Goal: Task Accomplishment & Management: Manage account settings

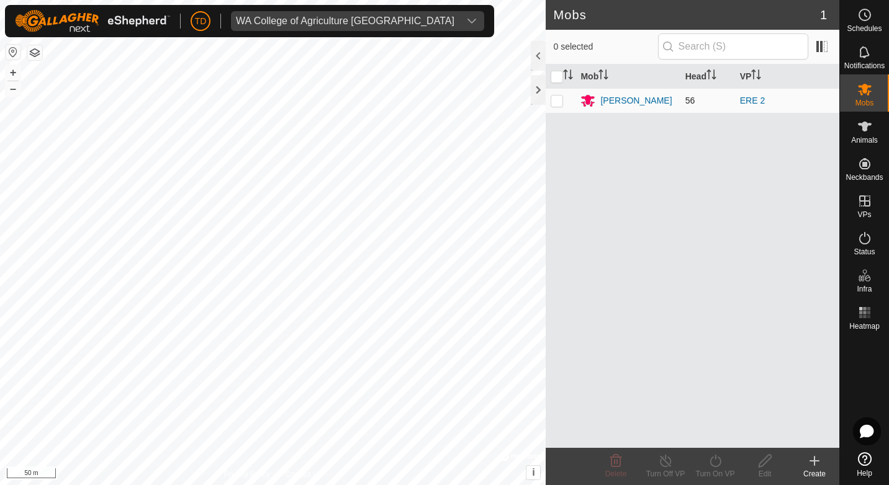
click at [554, 101] on p-checkbox at bounding box center [557, 101] width 12 height 10
checkbox input "true"
click at [823, 52] on span at bounding box center [822, 47] width 20 height 20
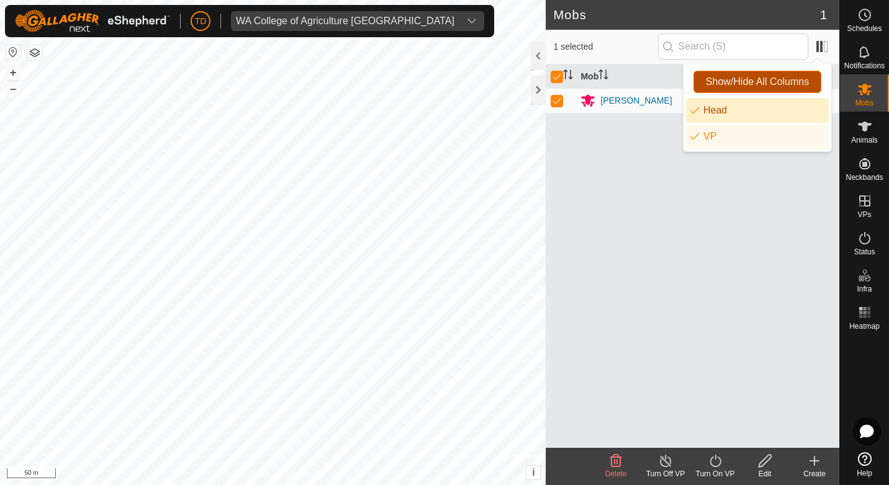
click at [769, 84] on span "Show/Hide All Columns" at bounding box center [757, 81] width 103 height 11
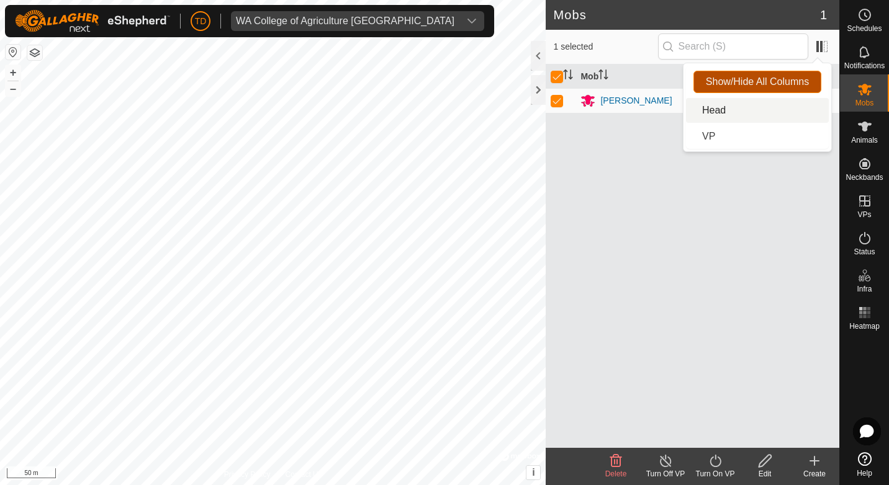
click at [769, 84] on span "Show/Hide All Columns" at bounding box center [757, 81] width 103 height 11
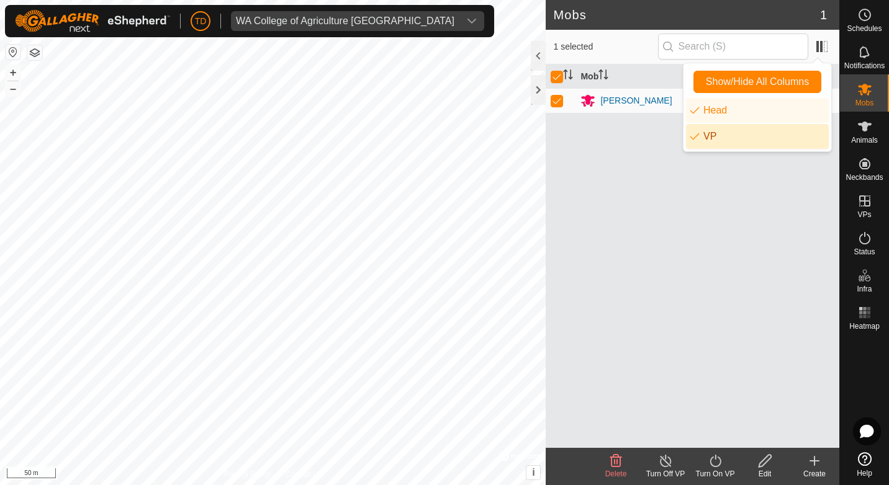
click at [717, 188] on div "Mob Head VP [PERSON_NAME] 56 ERE 2" at bounding box center [693, 257] width 294 height 384
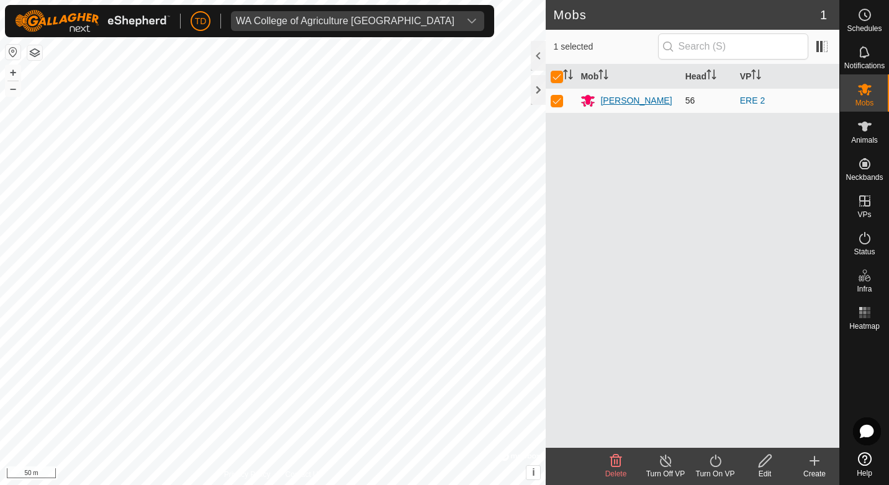
click at [628, 102] on div "[PERSON_NAME]" at bounding box center [635, 100] width 71 height 13
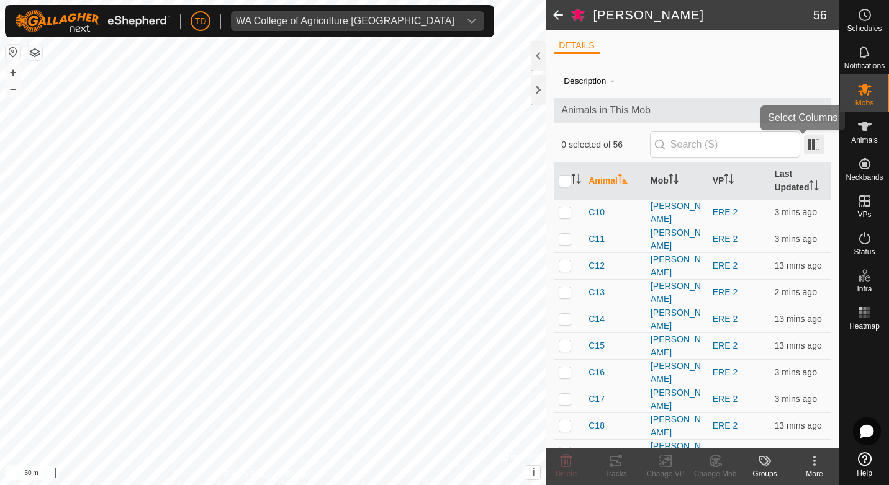
click at [808, 146] on span at bounding box center [814, 145] width 20 height 20
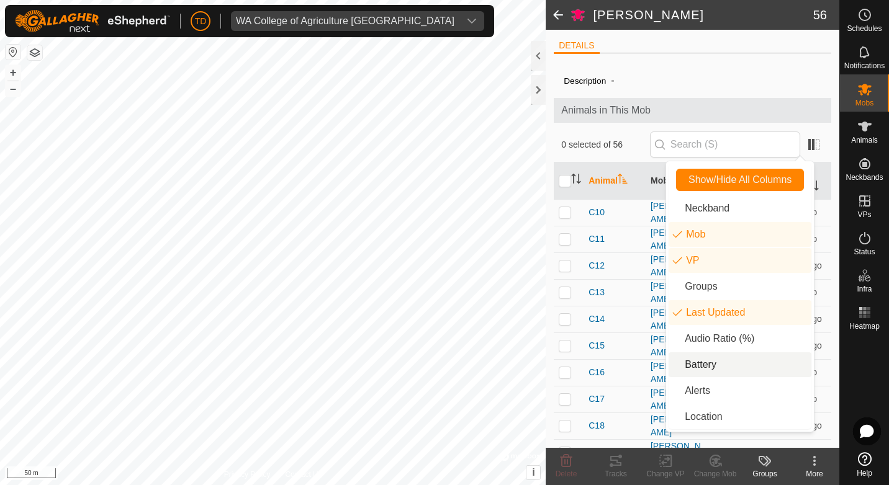
click at [711, 367] on li "Battery" at bounding box center [740, 365] width 143 height 25
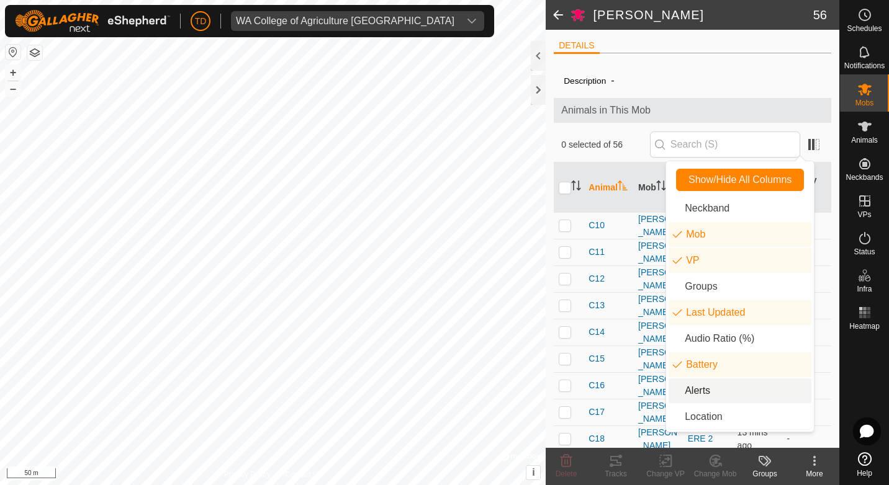
click at [706, 388] on li "Alerts" at bounding box center [740, 391] width 143 height 25
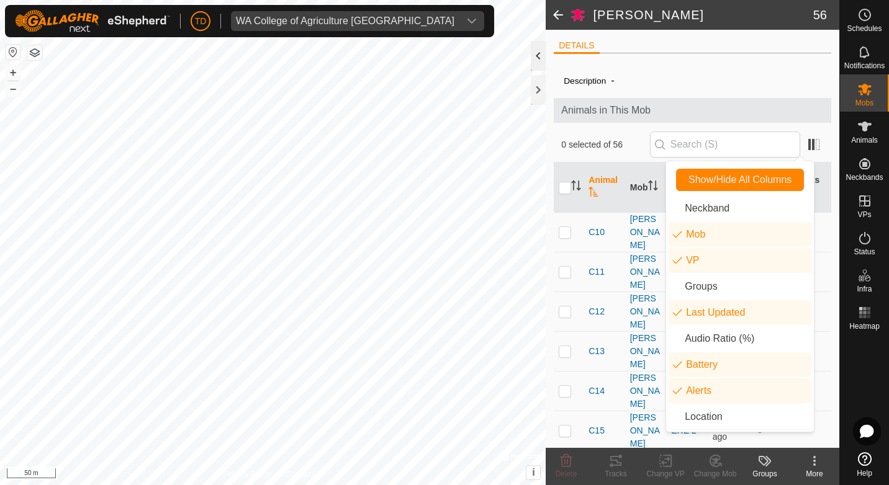
click at [536, 55] on div at bounding box center [538, 56] width 15 height 30
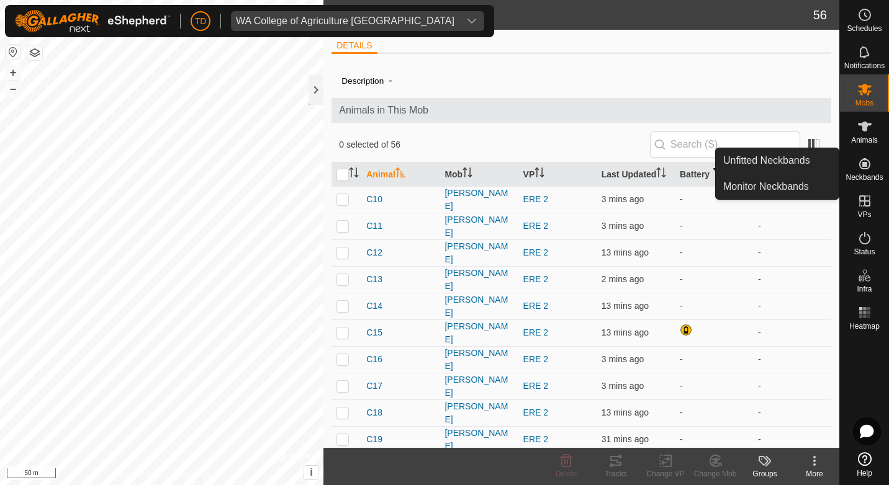
click at [867, 163] on icon at bounding box center [864, 163] width 15 height 15
click at [783, 158] on link "Unfitted Neckbands" at bounding box center [777, 160] width 123 height 25
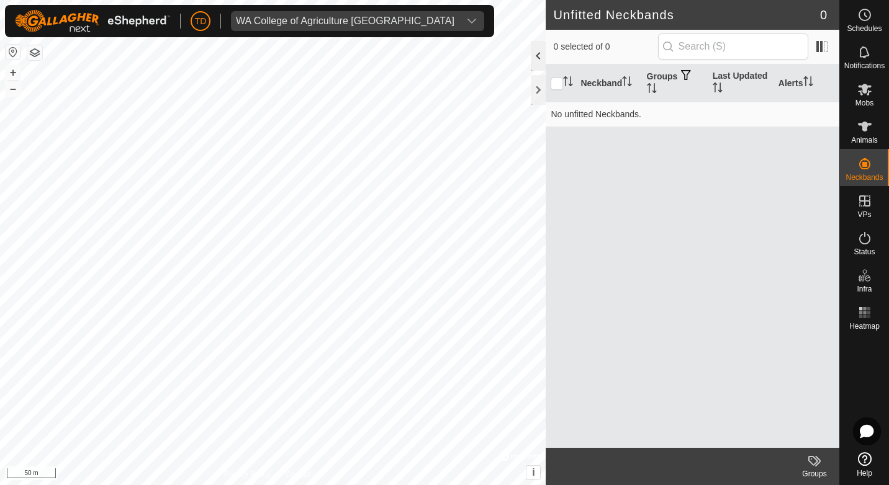
click at [541, 62] on div at bounding box center [538, 56] width 15 height 30
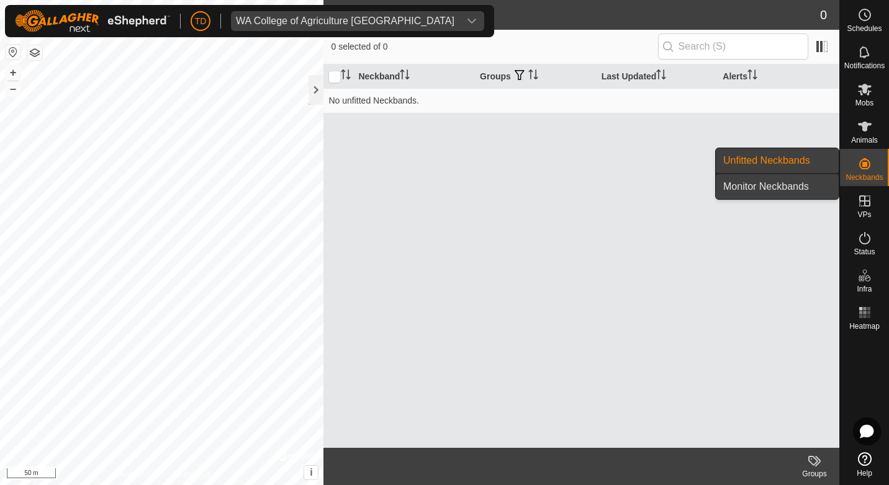
click at [791, 182] on link "Monitor Neckbands" at bounding box center [777, 186] width 123 height 25
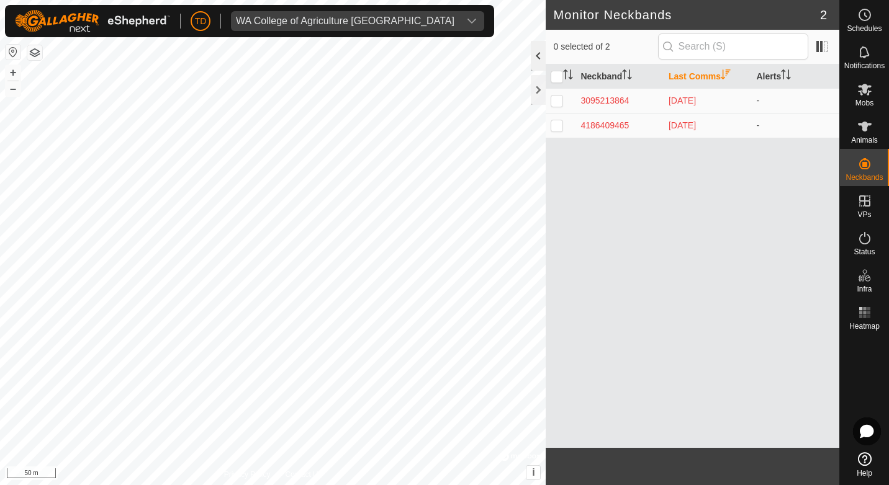
click at [538, 57] on div at bounding box center [538, 56] width 15 height 30
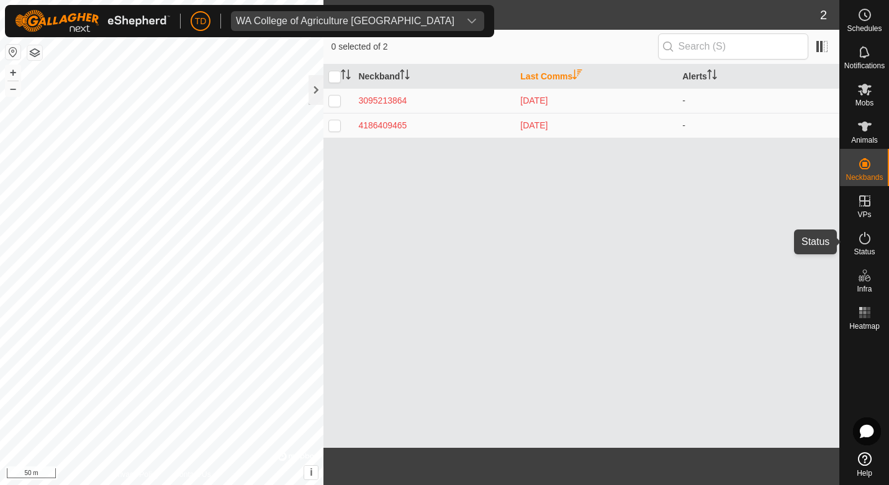
click at [872, 242] on es-activation-svg-icon at bounding box center [865, 238] width 22 height 20
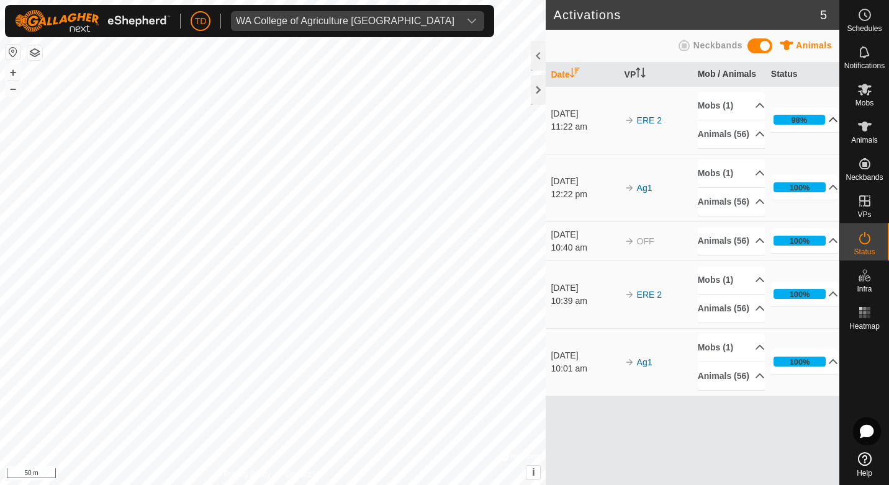
click at [824, 127] on p-accordion-header "98%" at bounding box center [805, 119] width 68 height 25
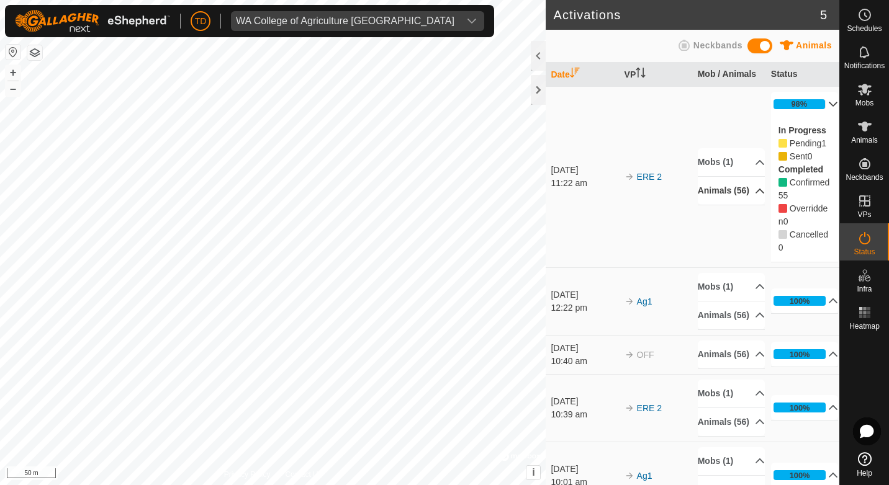
click at [747, 192] on p-accordion-header "Animals (56)" at bounding box center [732, 191] width 68 height 28
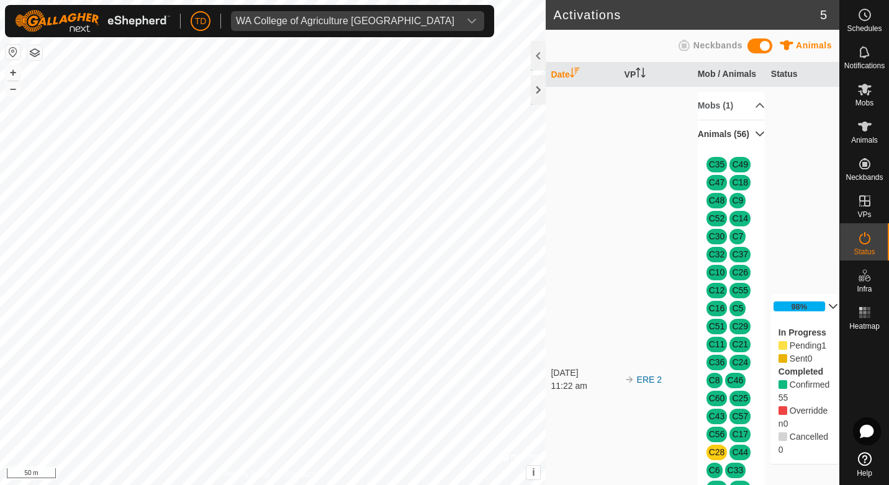
click at [744, 140] on p-accordion-header "Animals (56)" at bounding box center [732, 134] width 68 height 28
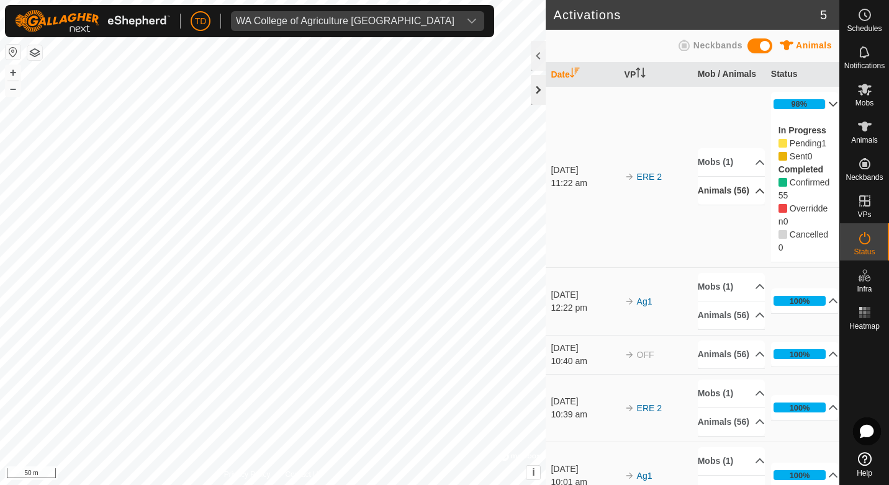
click at [538, 87] on div at bounding box center [538, 90] width 15 height 30
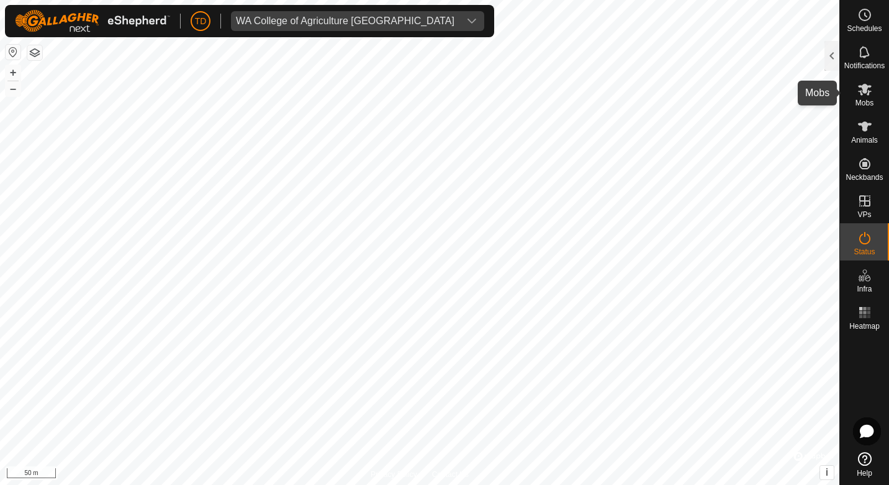
click at [865, 96] on icon at bounding box center [864, 89] width 15 height 15
click at [830, 54] on div at bounding box center [831, 56] width 15 height 30
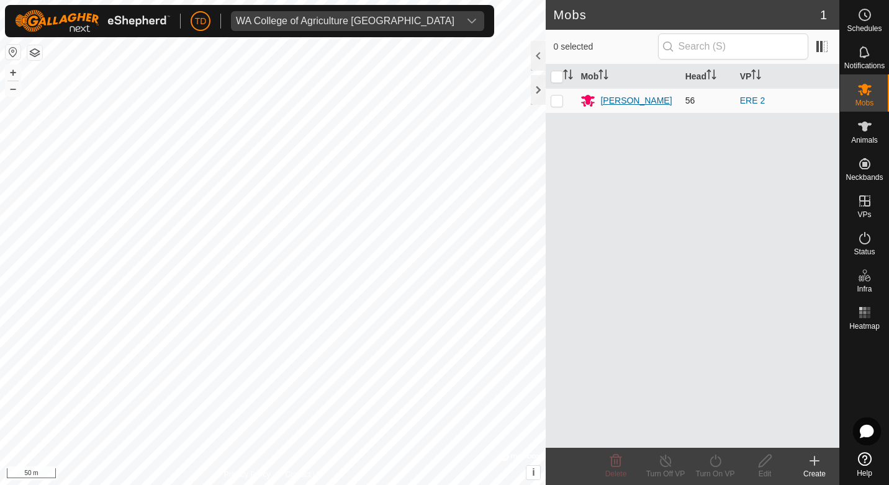
click at [636, 102] on div "[PERSON_NAME]" at bounding box center [635, 100] width 71 height 13
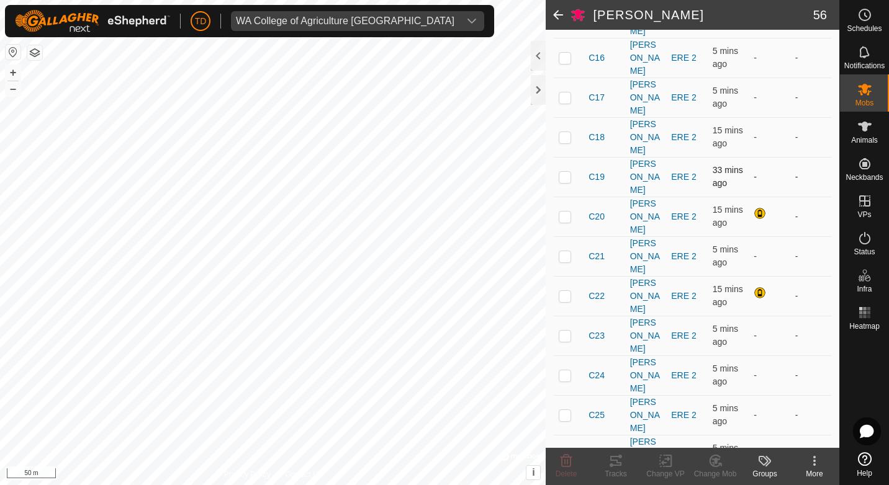
scroll to position [435, 0]
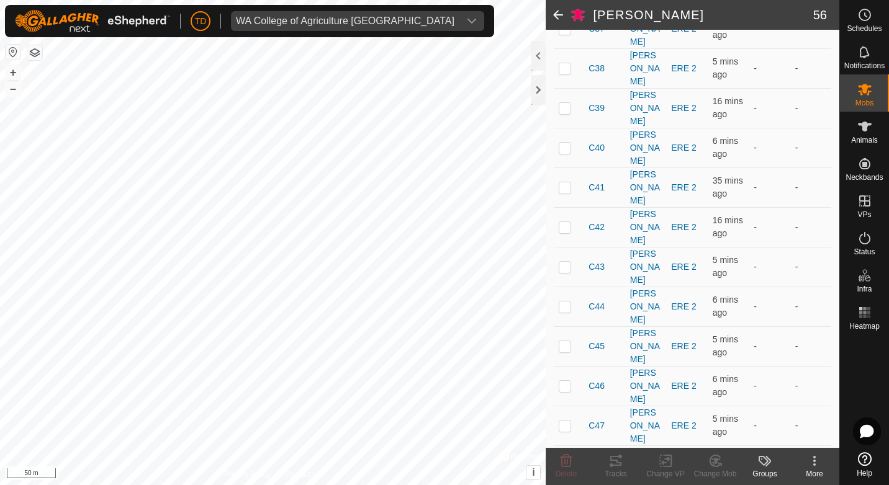
scroll to position [1269, 0]
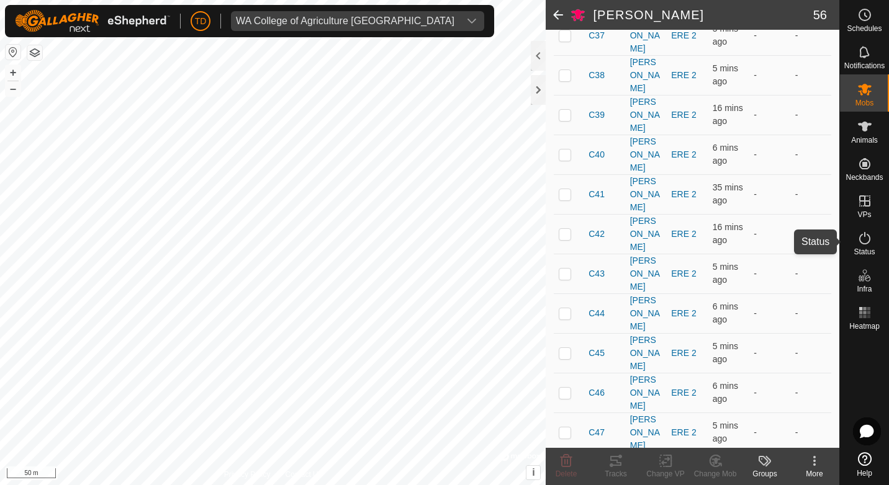
click at [862, 245] on icon at bounding box center [864, 238] width 15 height 15
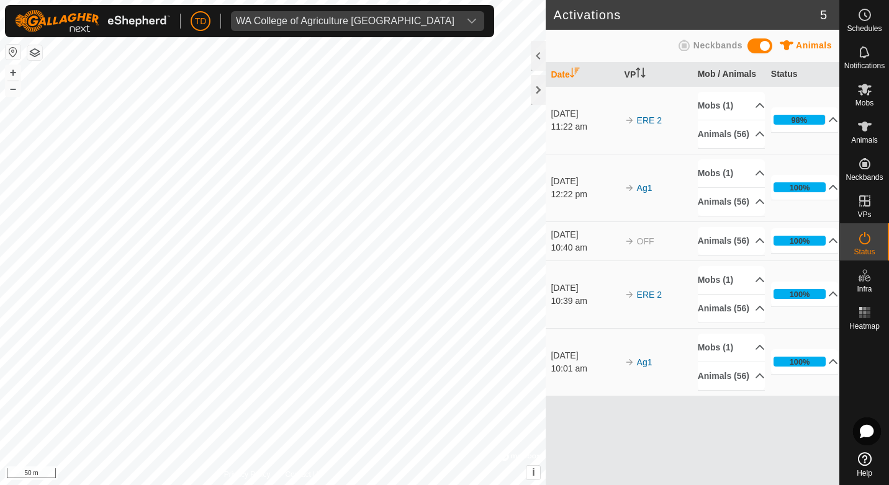
click at [691, 44] on icon at bounding box center [684, 45] width 15 height 15
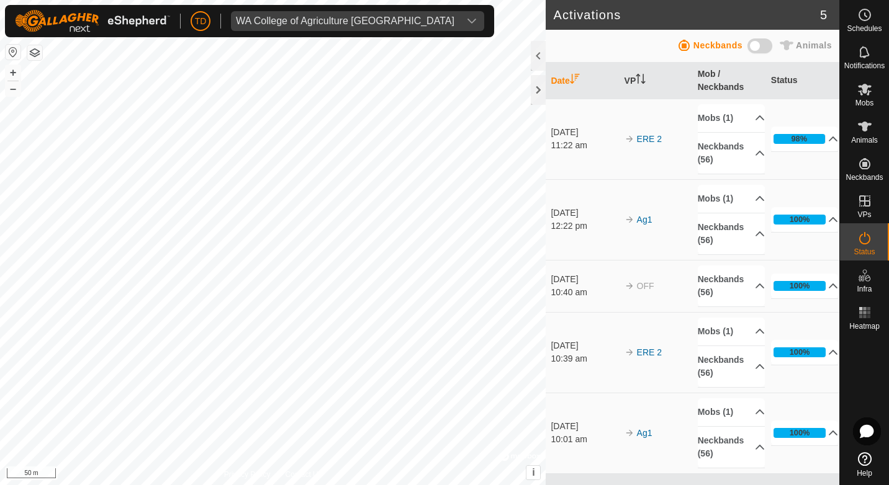
click at [804, 47] on span "Animals" at bounding box center [814, 45] width 36 height 10
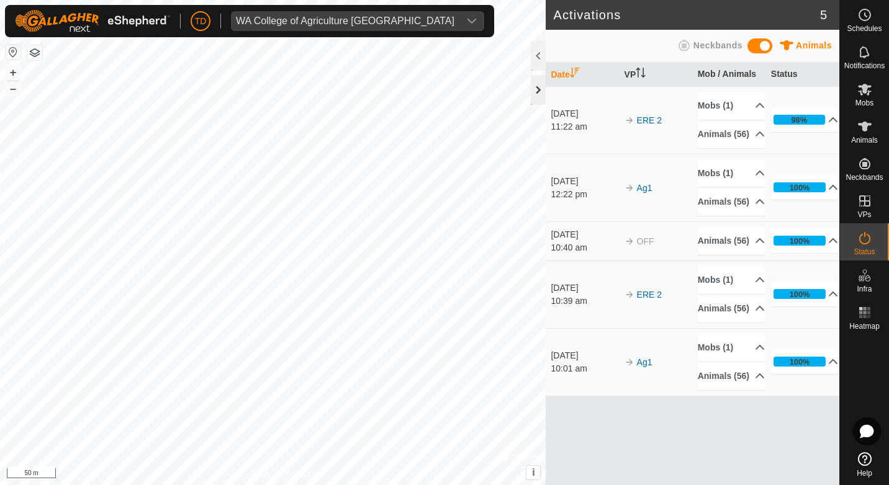
click at [534, 89] on div at bounding box center [538, 90] width 15 height 30
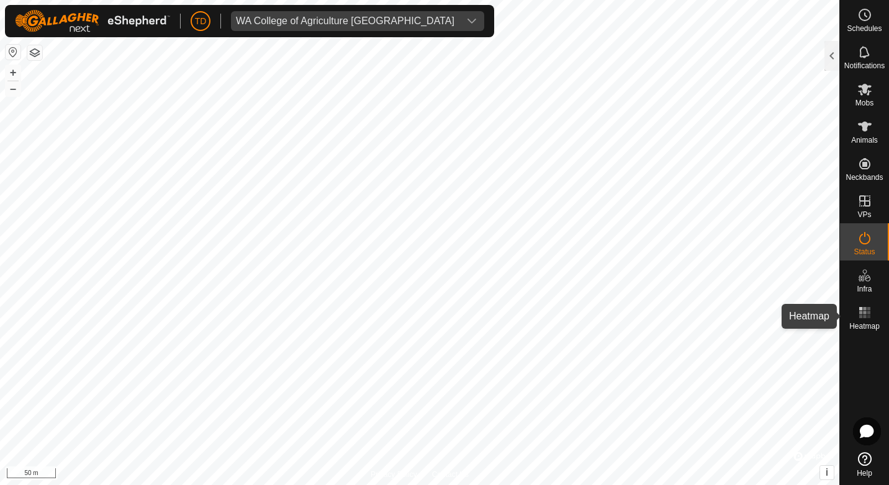
click at [866, 317] on rect at bounding box center [864, 316] width 3 height 3
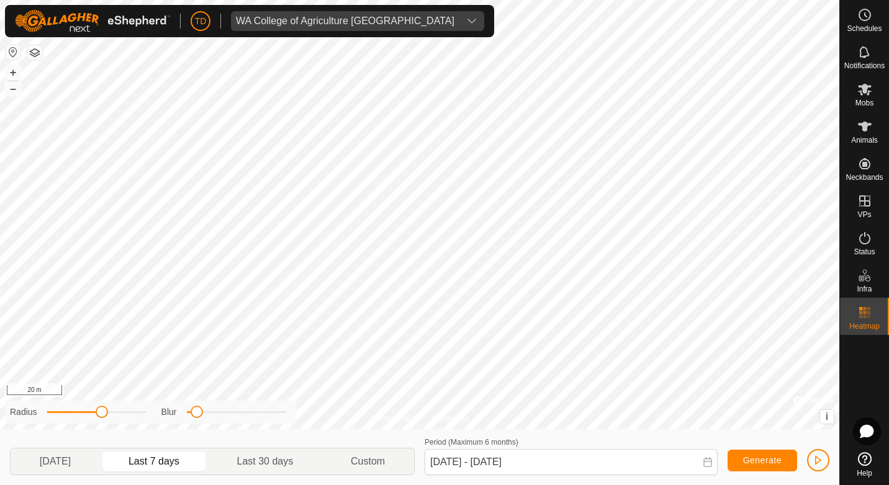
click at [832, 0] on html "TD WA College of Agriculture [GEOGRAPHIC_DATA] Schedules Notifications Mobs Ani…" at bounding box center [444, 242] width 889 height 485
click at [861, 237] on icon at bounding box center [864, 238] width 15 height 15
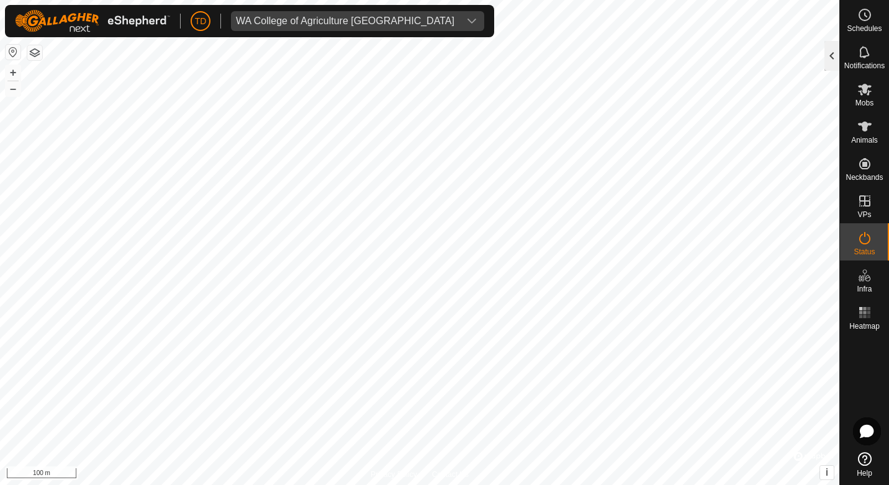
click at [835, 63] on div at bounding box center [831, 56] width 15 height 30
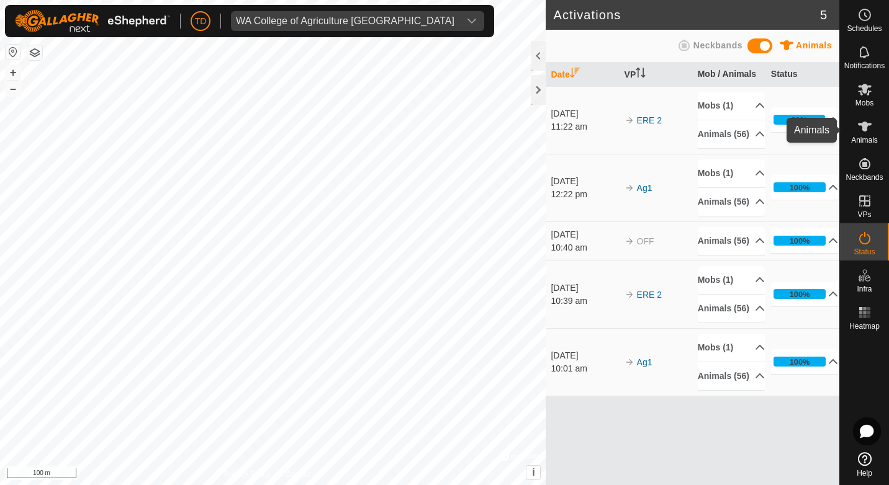
click at [868, 131] on icon at bounding box center [864, 126] width 15 height 15
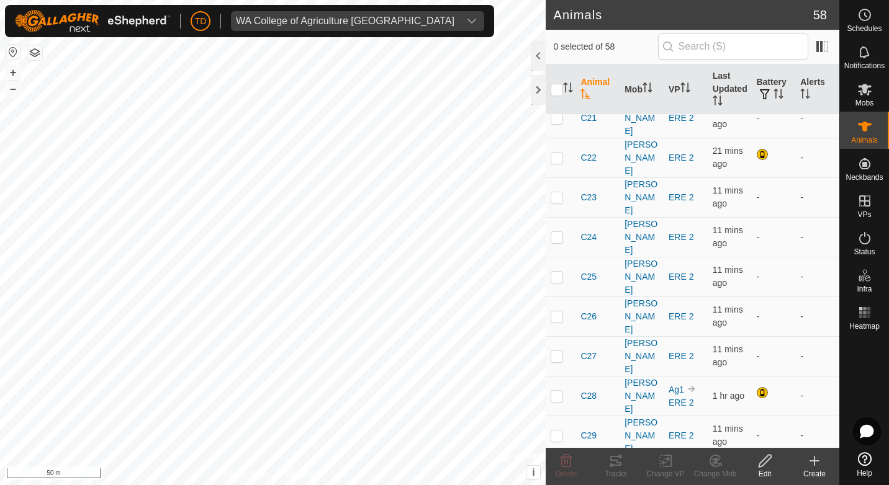
scroll to position [435, 0]
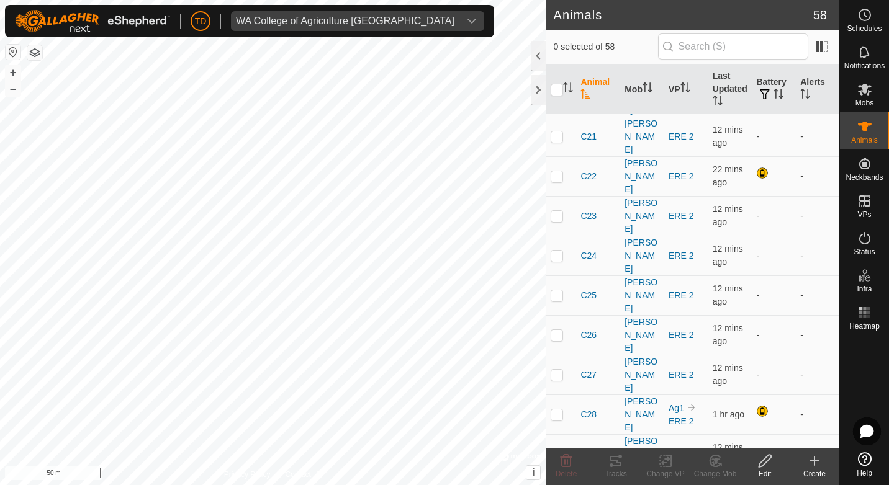
click at [586, 480] on span "C3" at bounding box center [585, 486] width 11 height 13
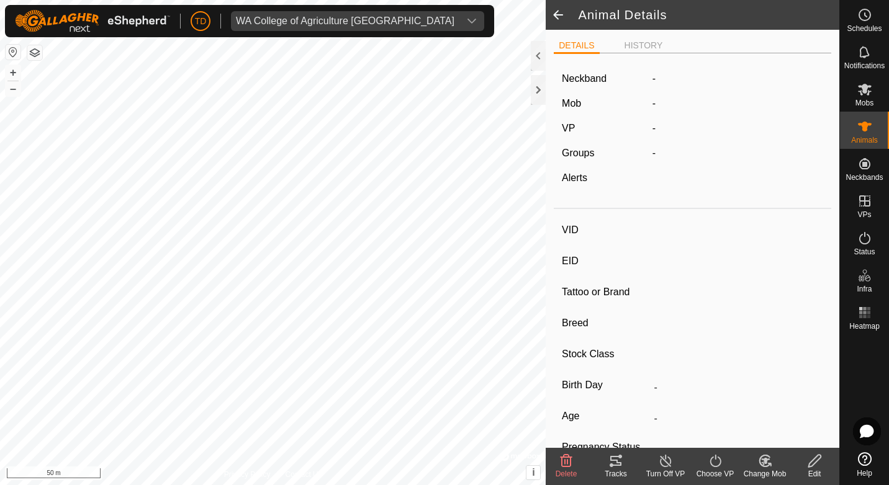
type input "C3"
type input "-"
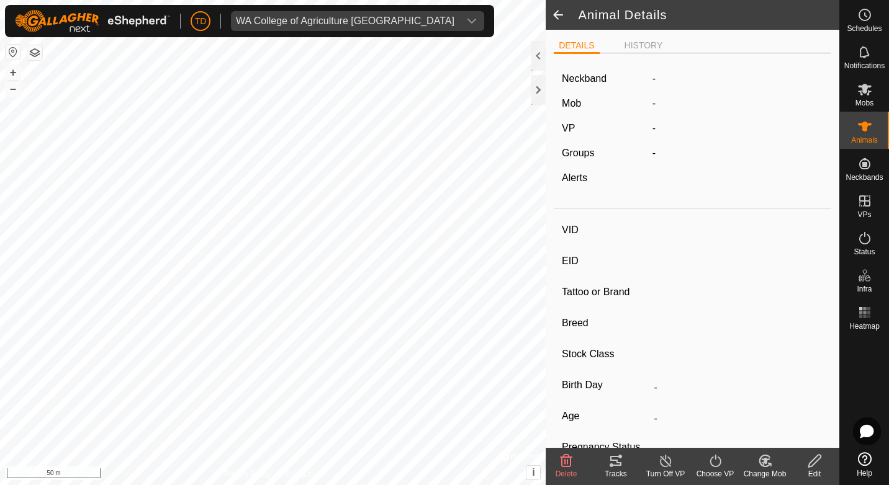
type input "-"
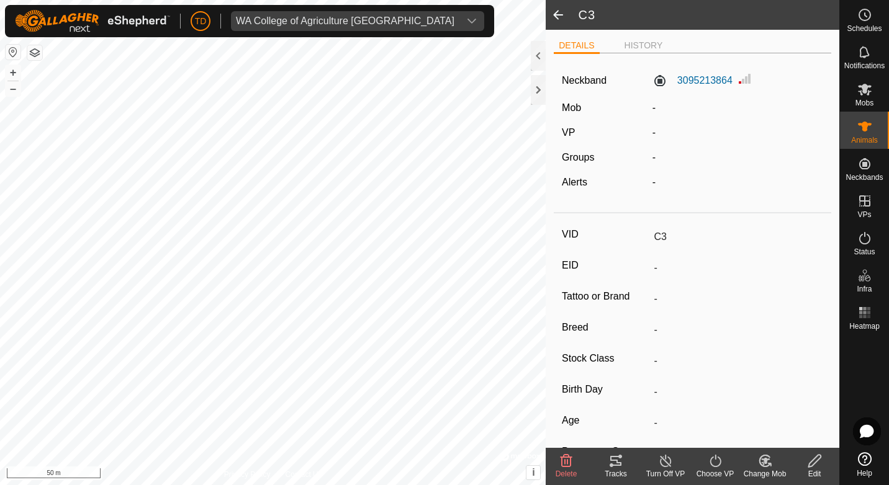
click at [556, 15] on span at bounding box center [558, 15] width 25 height 30
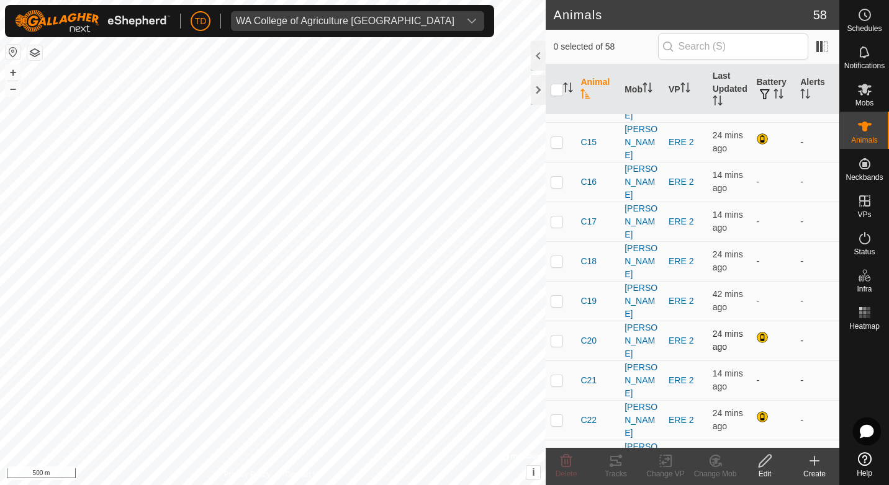
scroll to position [186, 0]
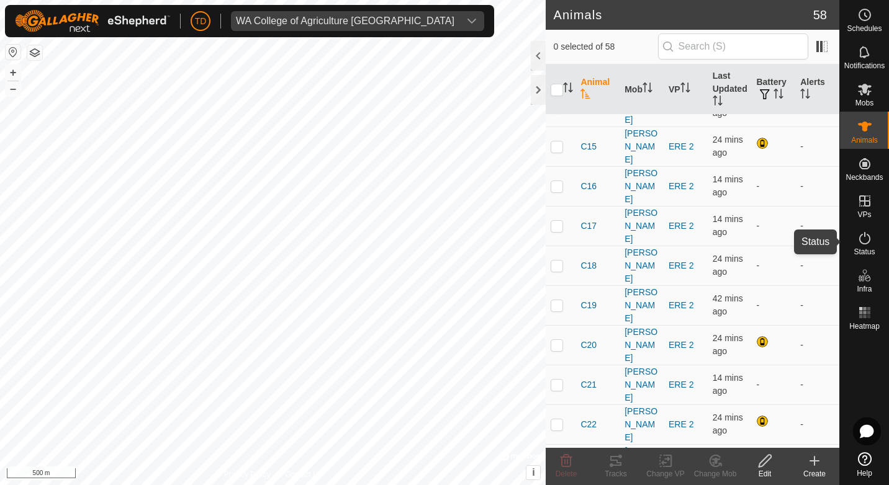
click at [869, 239] on icon at bounding box center [864, 238] width 11 height 12
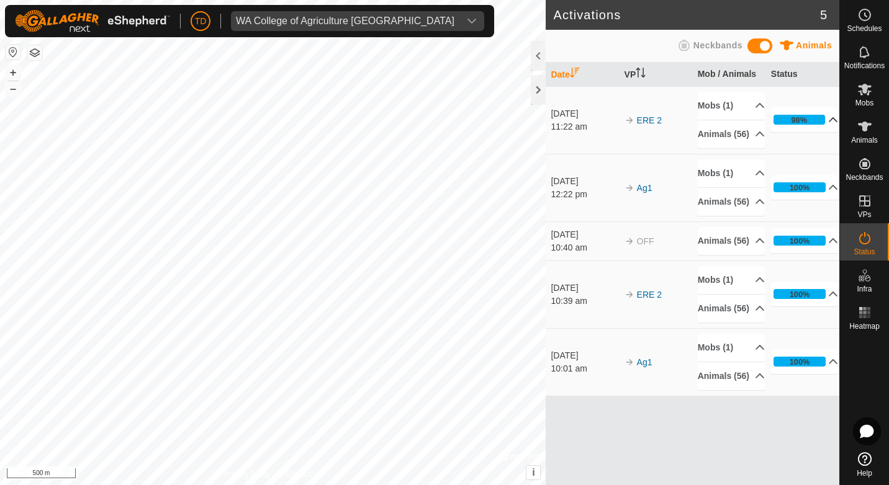
click at [827, 127] on p-accordion-header "98%" at bounding box center [805, 119] width 68 height 25
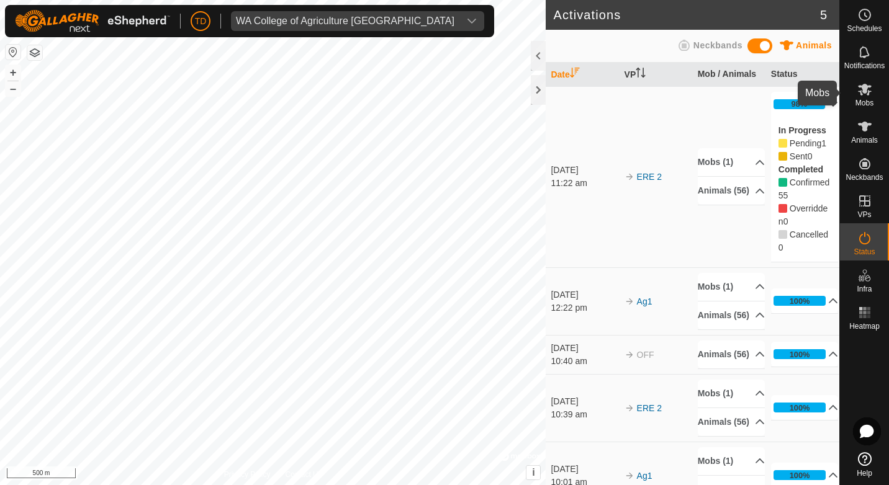
click at [864, 101] on span "Mobs" at bounding box center [864, 102] width 18 height 7
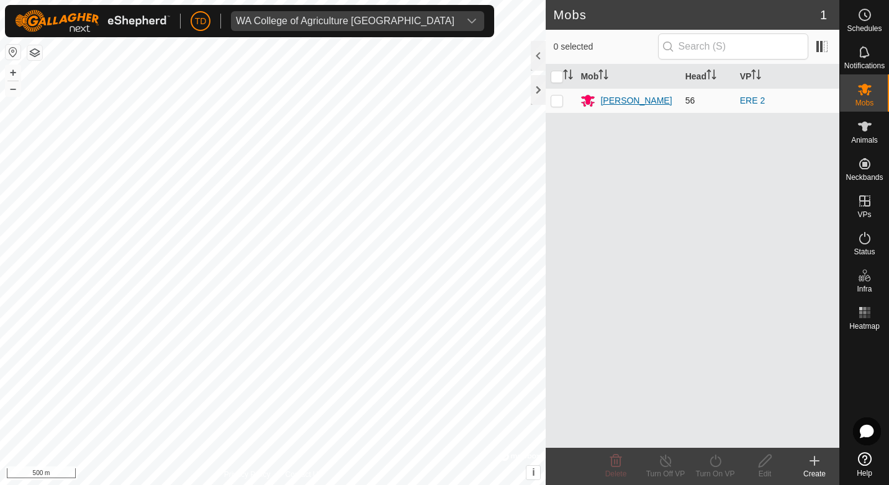
click at [642, 106] on div "[PERSON_NAME]" at bounding box center [635, 100] width 71 height 13
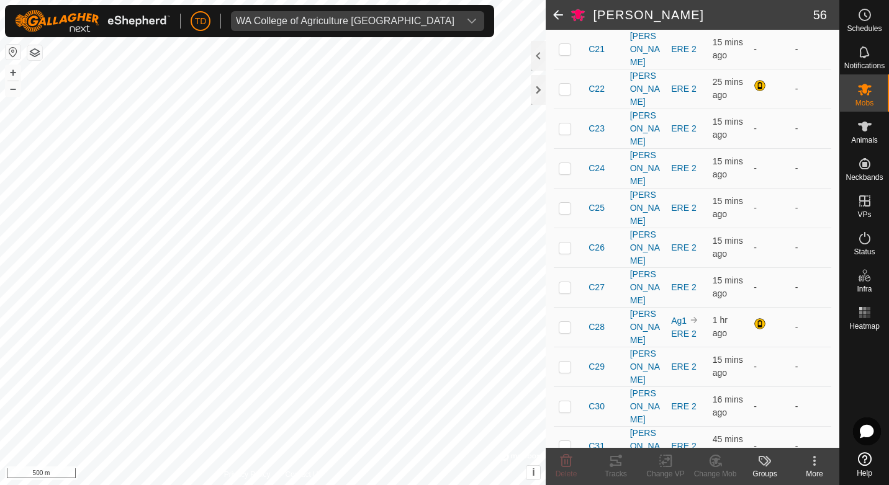
scroll to position [621, 0]
click at [566, 328] on p-checkbox at bounding box center [565, 327] width 12 height 10
checkbox input "false"
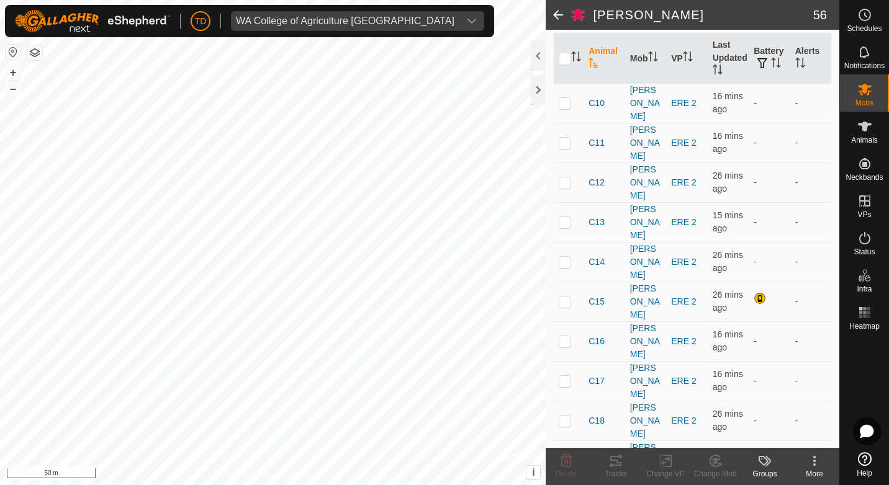
scroll to position [0, 0]
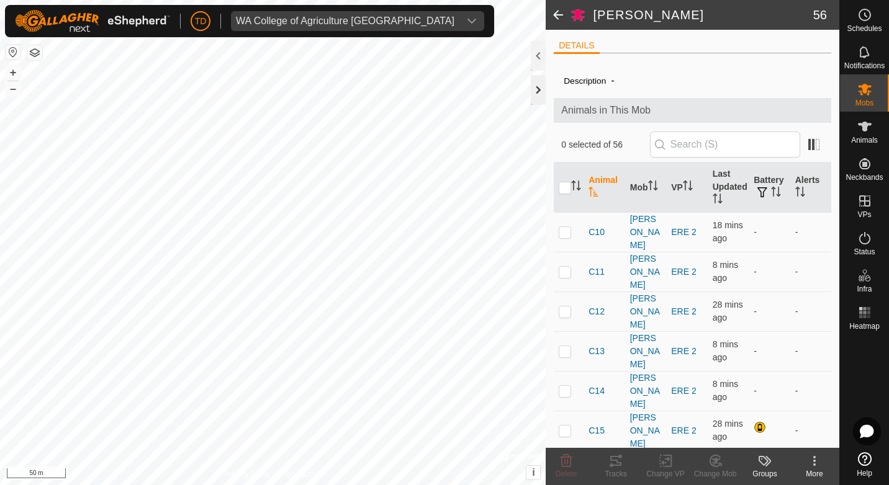
click at [536, 92] on div at bounding box center [538, 90] width 15 height 30
